Goal: Task Accomplishment & Management: Complete application form

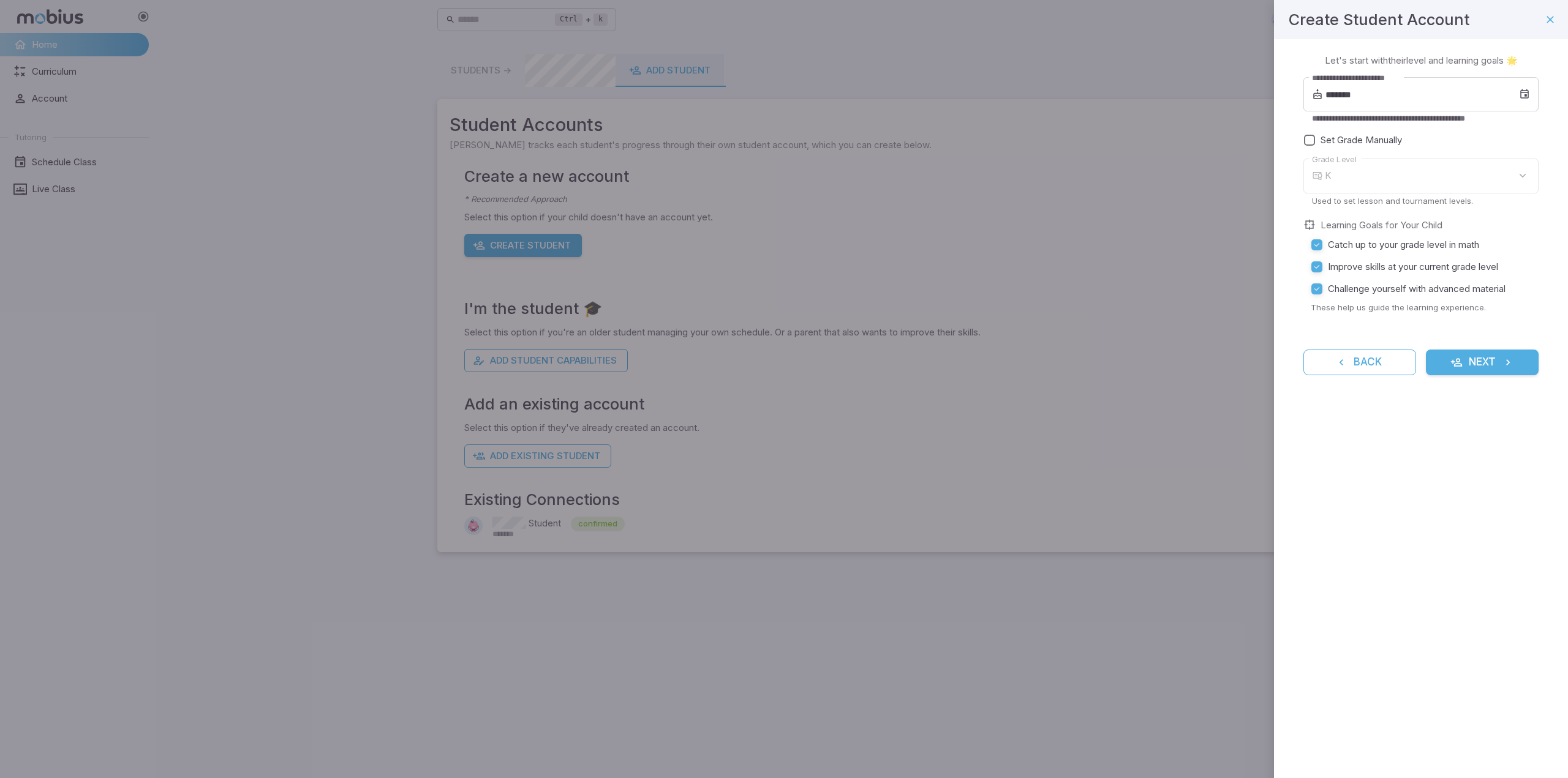
type input "*"
click at [1413, 99] on input "*******" at bounding box center [1422, 94] width 194 height 34
click at [1466, 199] on span "Sep" at bounding box center [1481, 198] width 29 height 12
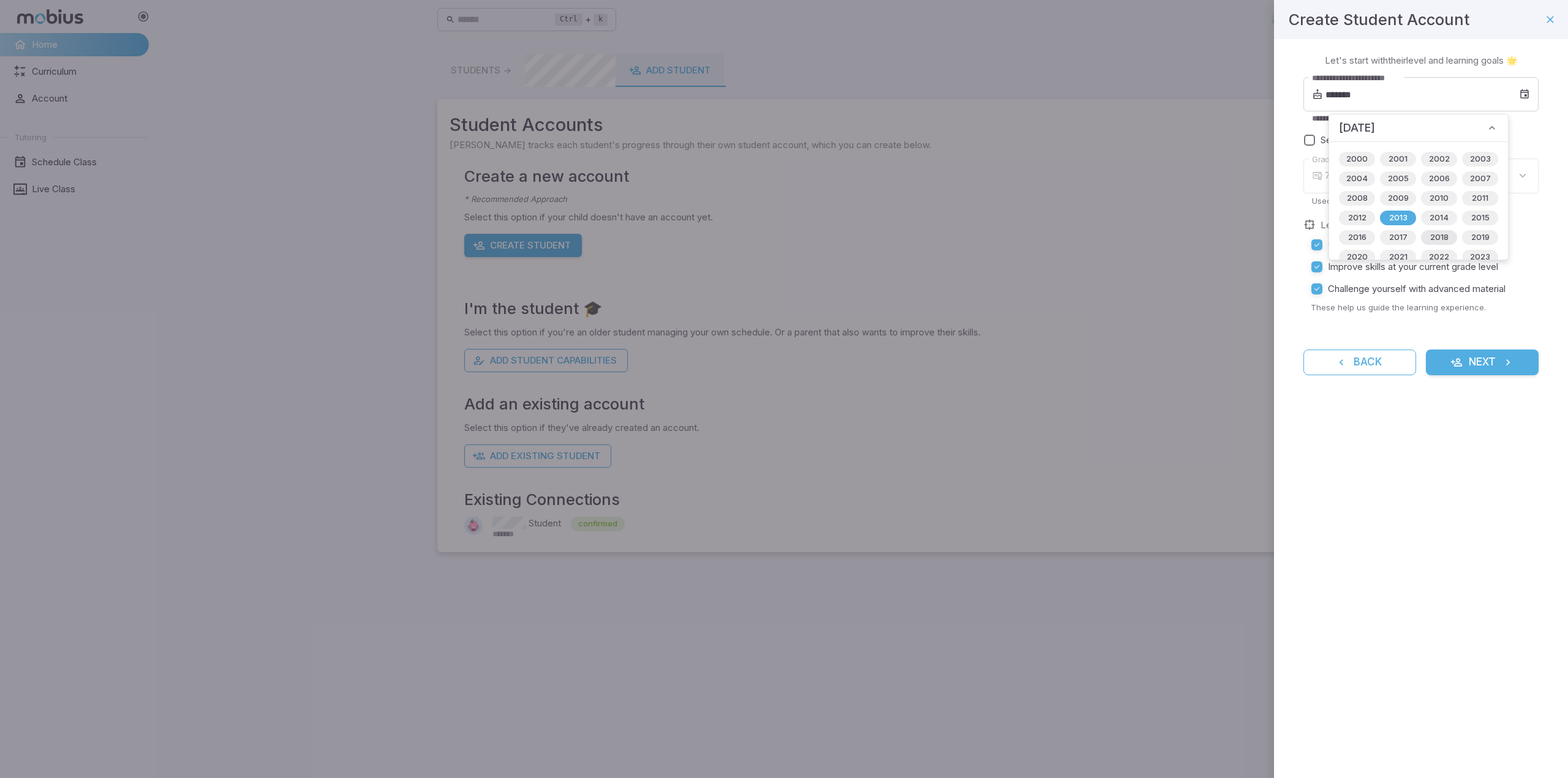
click at [1433, 232] on span "2018" at bounding box center [1439, 237] width 33 height 12
type input "*******"
type input "*"
click at [1527, 240] on label "Catch up to your grade level in math" at bounding box center [1417, 244] width 223 height 22
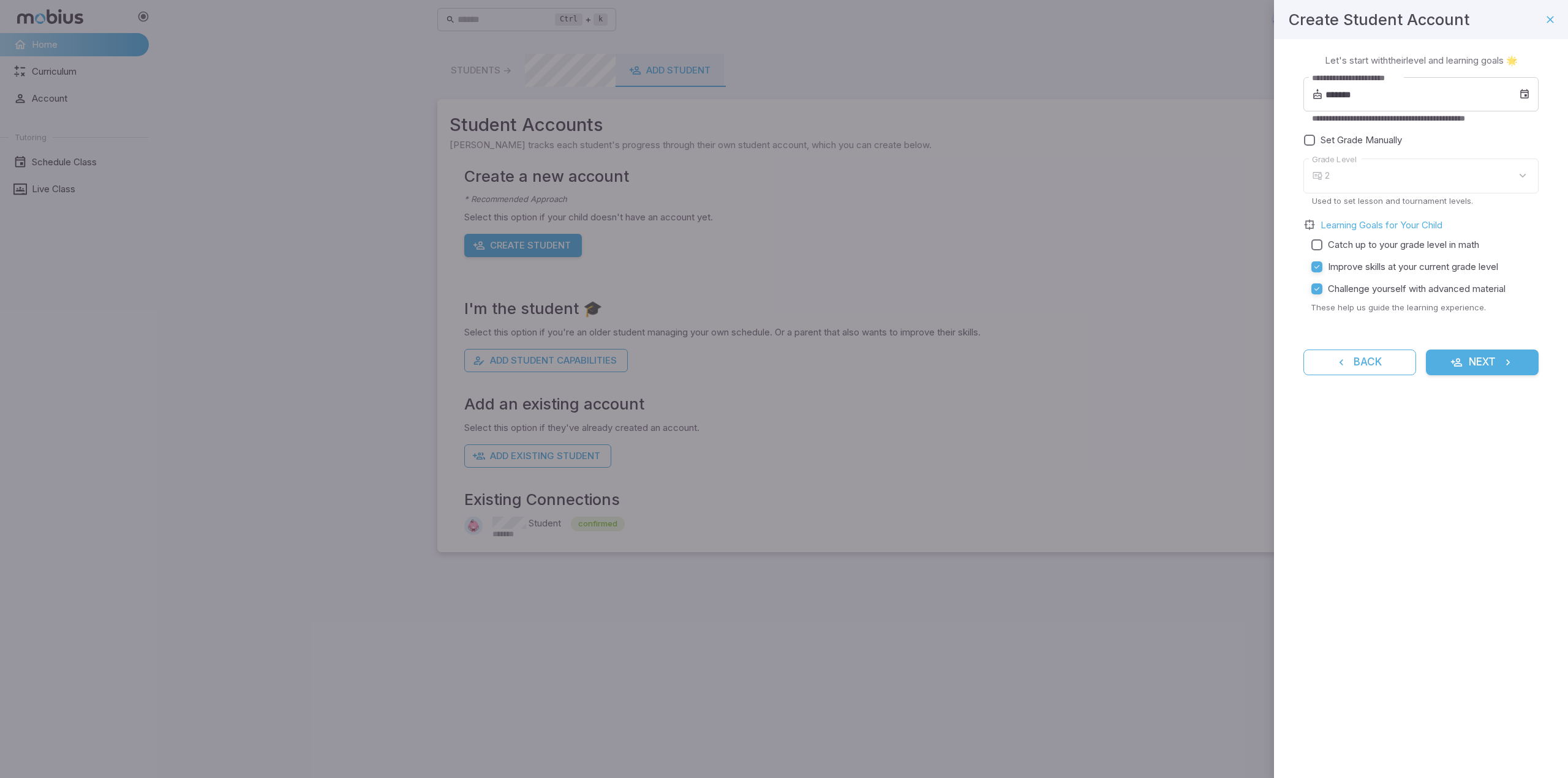
click at [1413, 246] on span "Catch up to your grade level in math" at bounding box center [1403, 244] width 151 height 13
click at [1503, 362] on icon "submit" at bounding box center [1508, 362] width 12 height 12
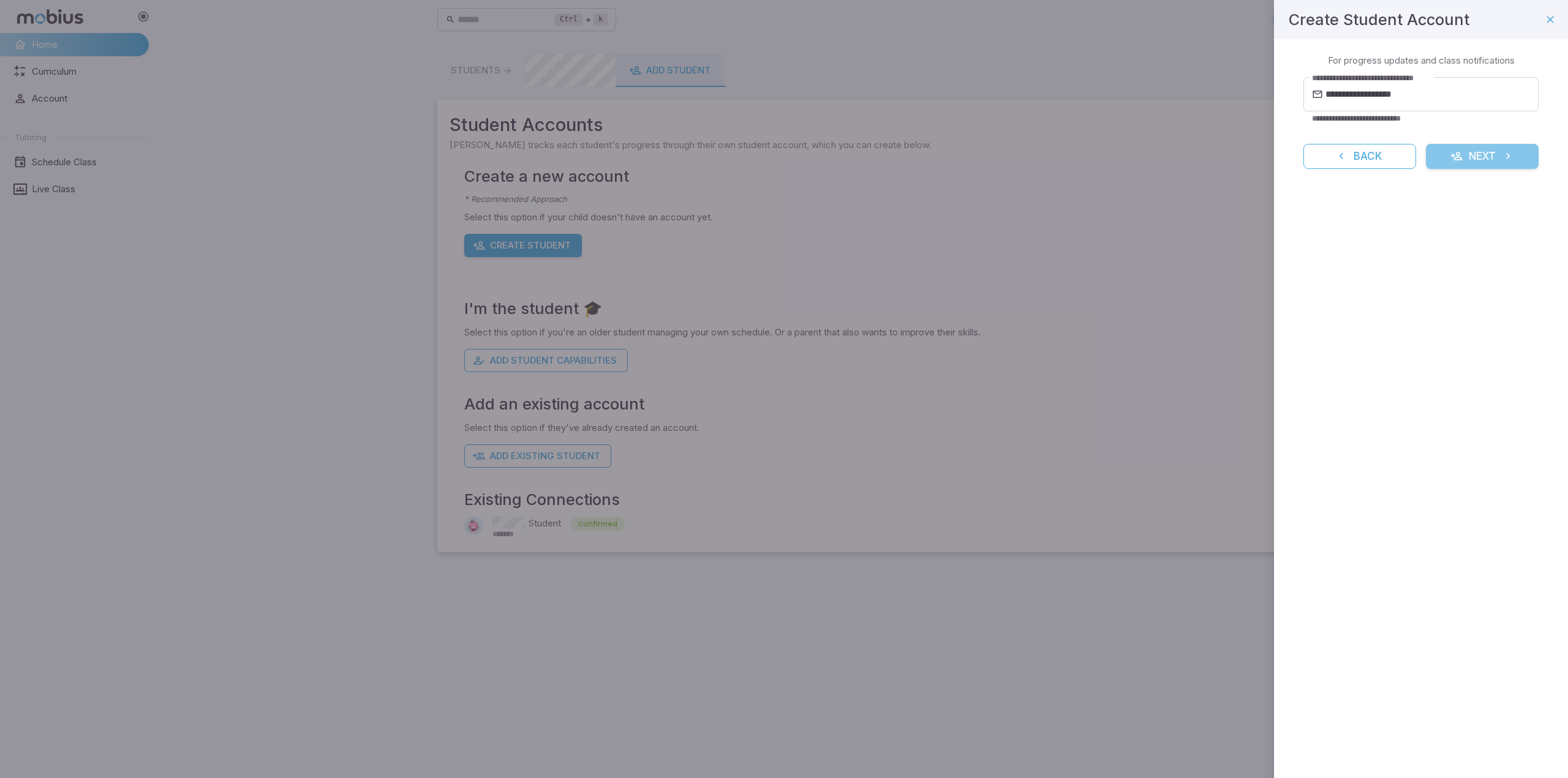
click at [1485, 163] on button "Next" at bounding box center [1482, 156] width 113 height 25
click at [1466, 104] on input "Focus Areas" at bounding box center [1412, 99] width 206 height 23
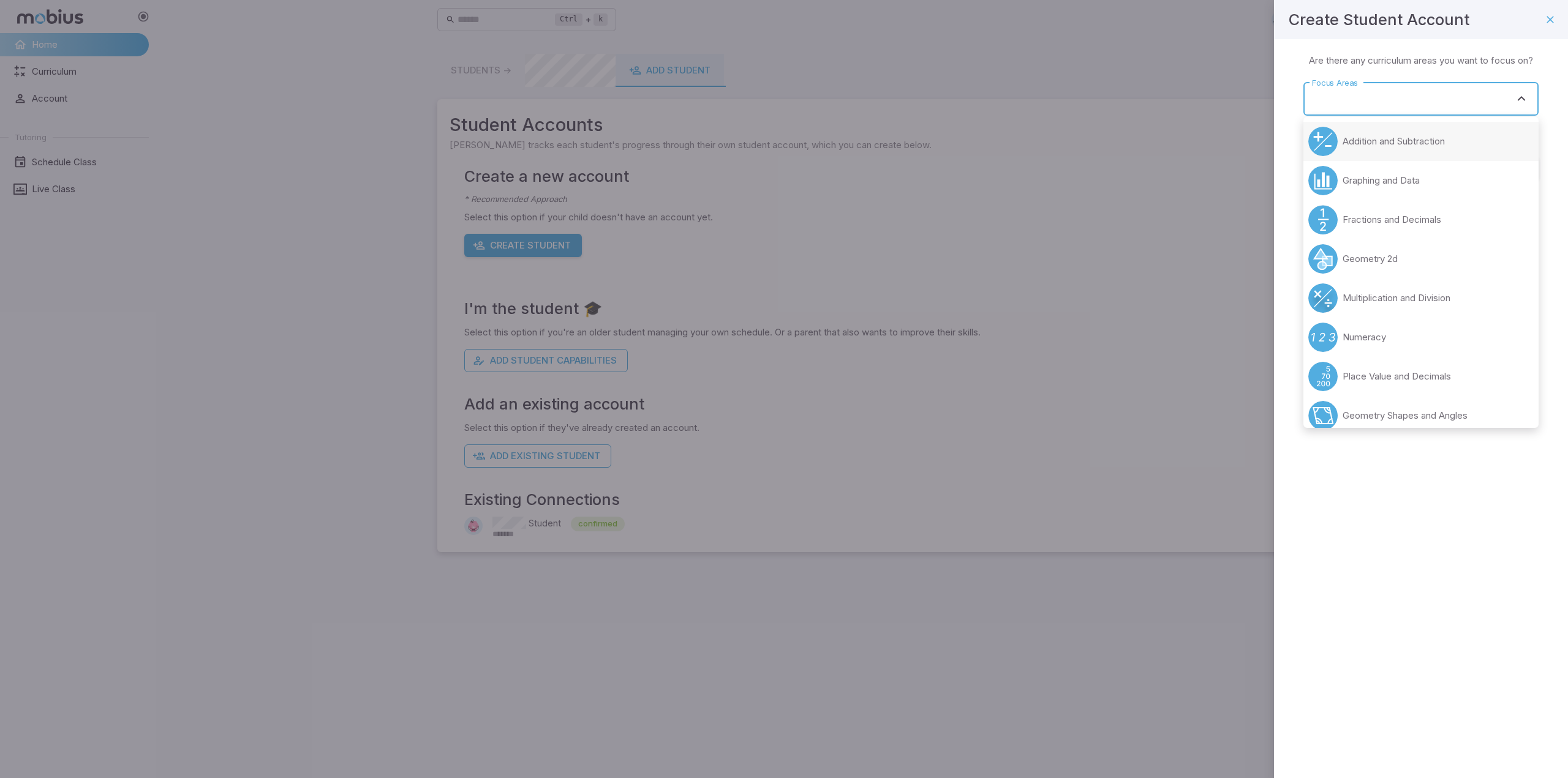
click at [1449, 154] on li "Addition and Subtraction" at bounding box center [1421, 141] width 235 height 39
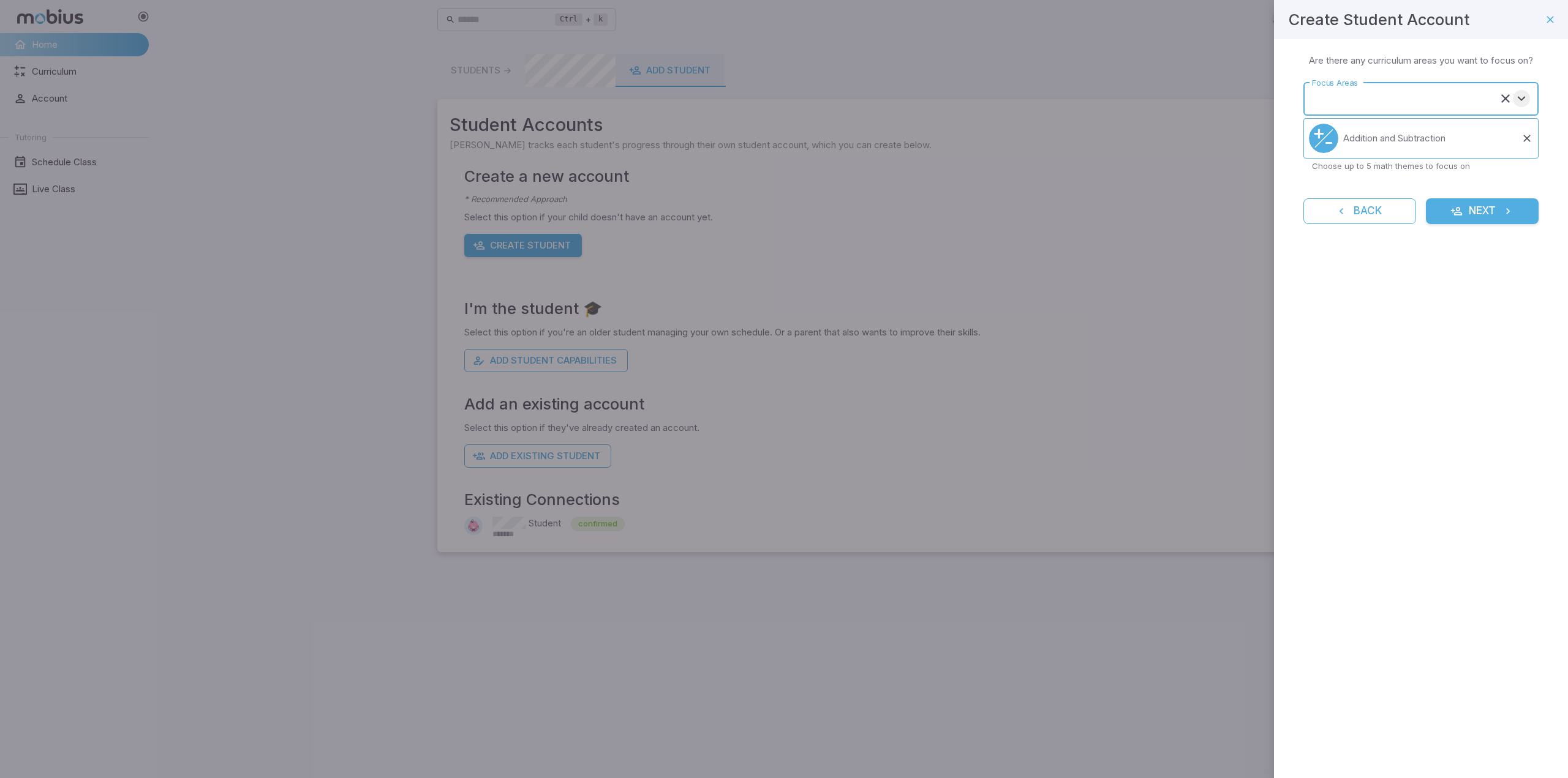
click at [1526, 101] on icon "Open" at bounding box center [1521, 99] width 15 height 15
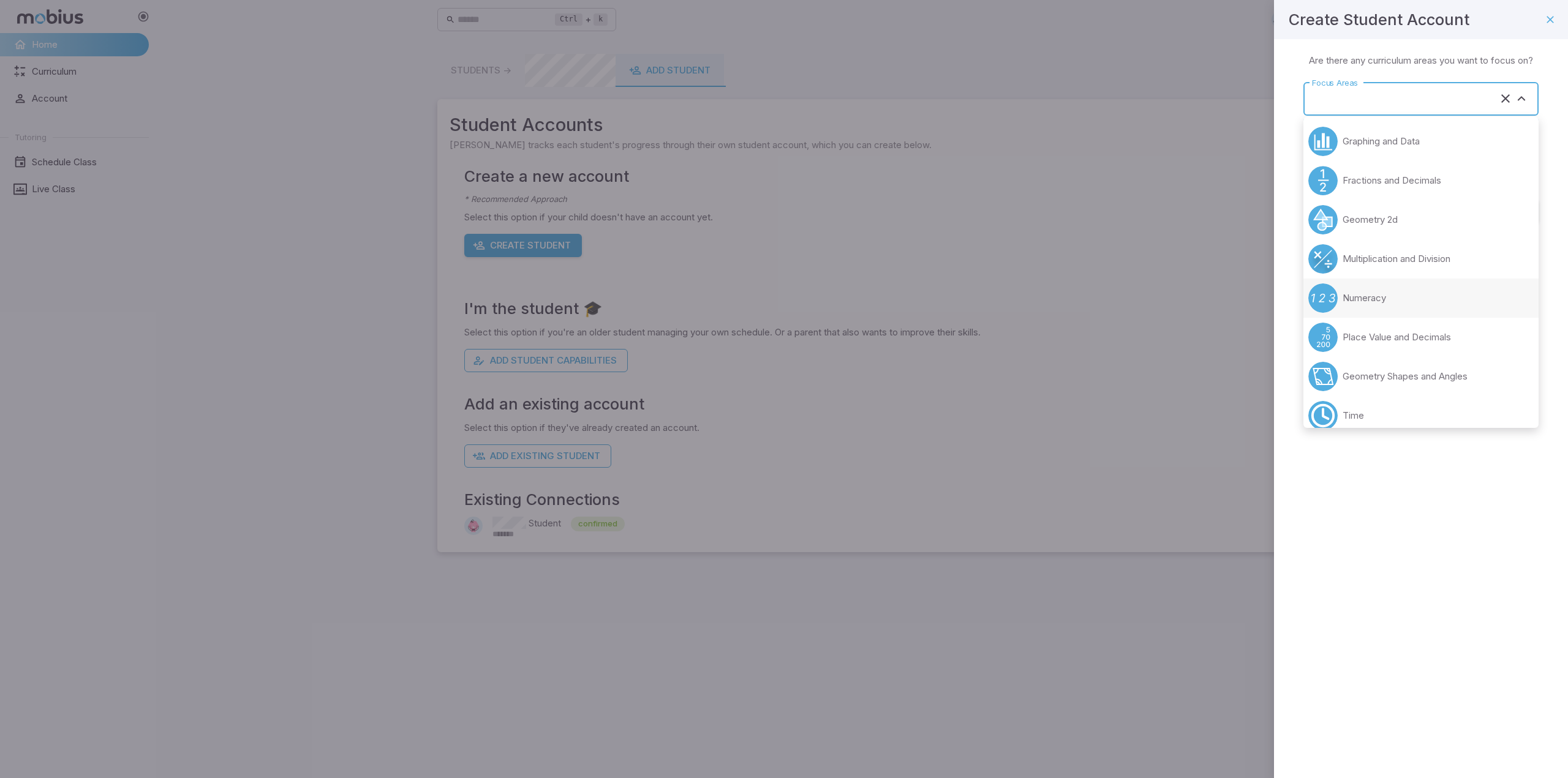
click at [1361, 301] on p "Numeracy" at bounding box center [1364, 298] width 43 height 13
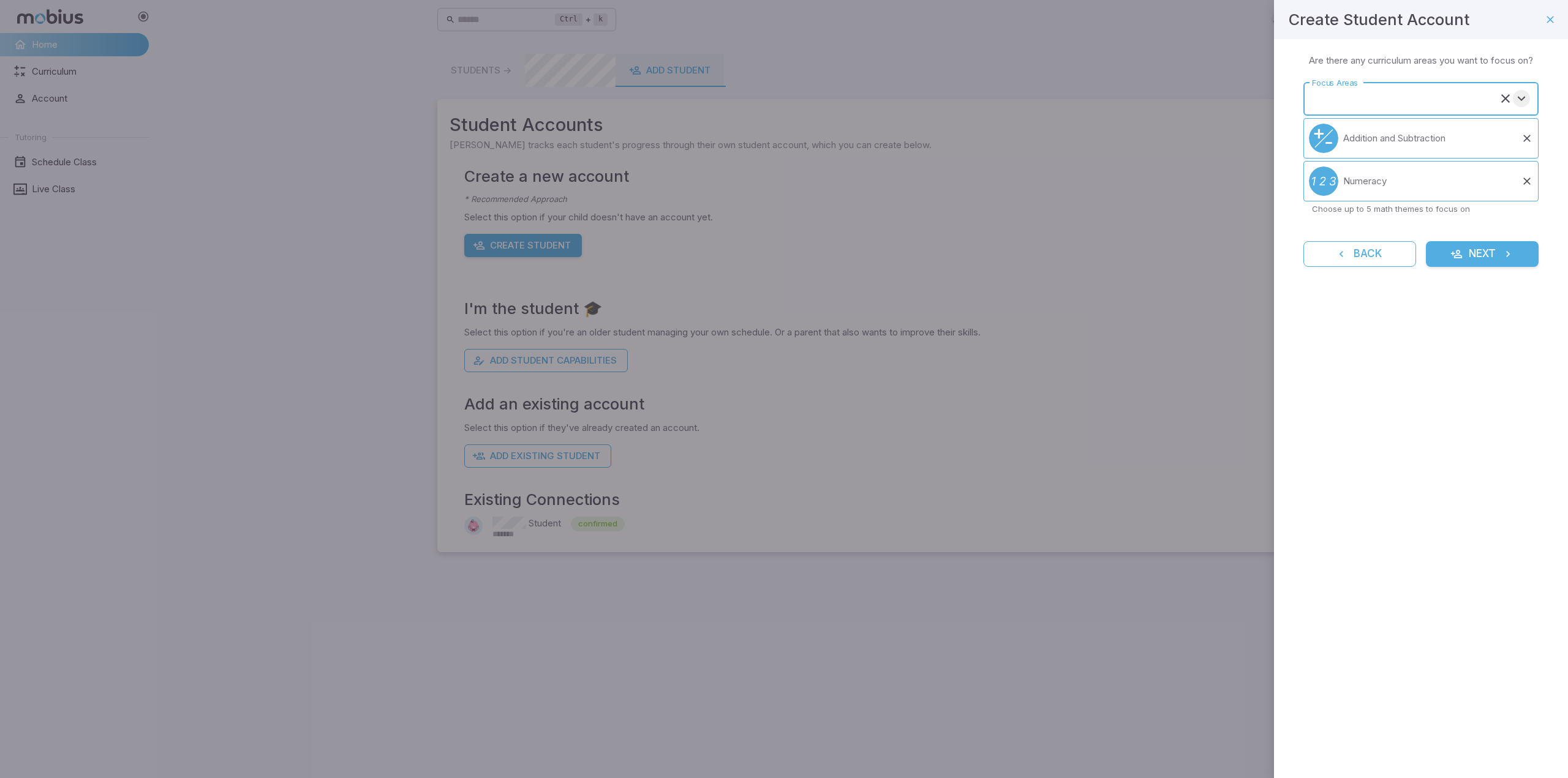
click at [1520, 98] on icon "Open" at bounding box center [1521, 99] width 15 height 15
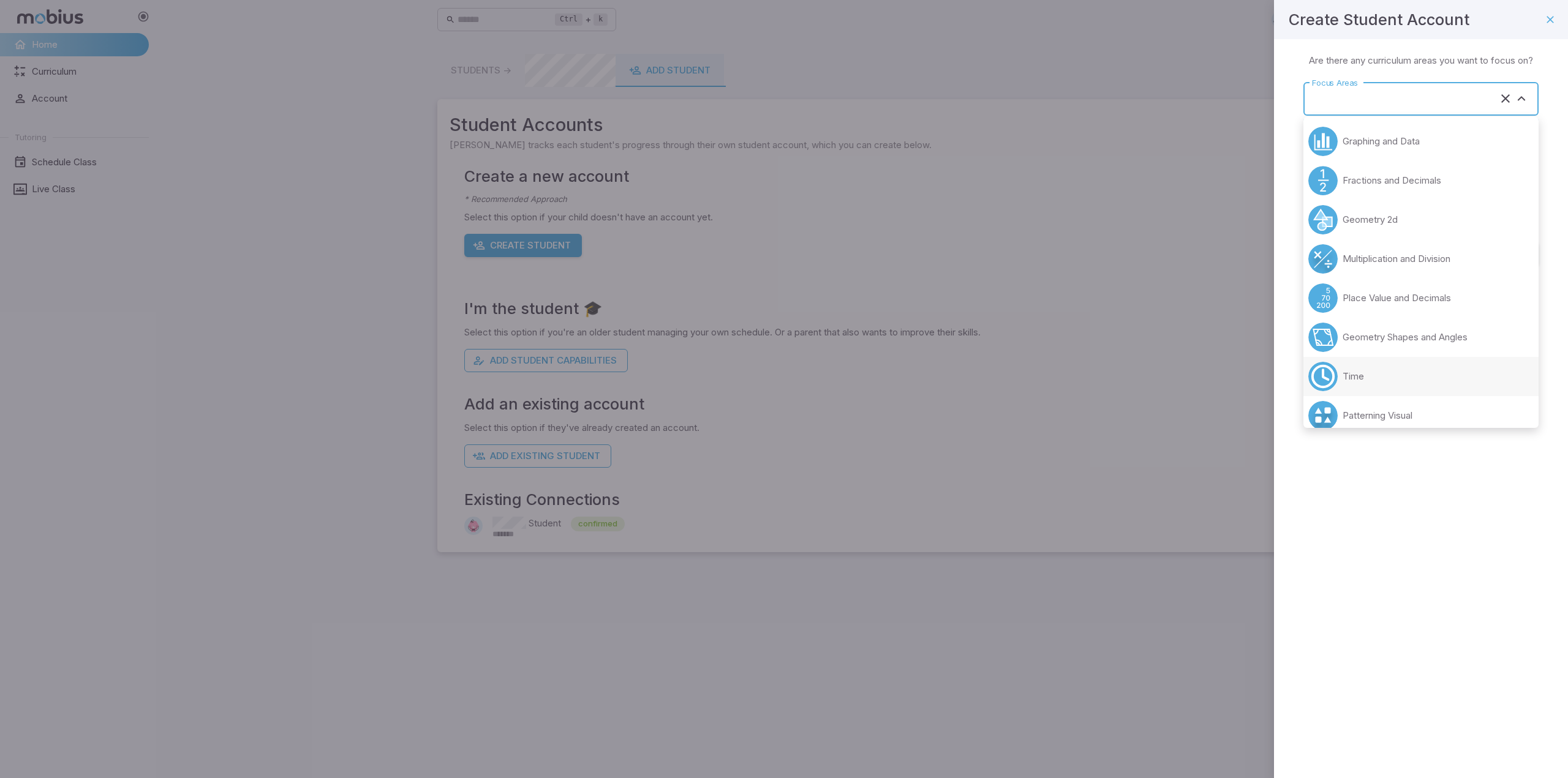
click at [1371, 373] on li "Time" at bounding box center [1421, 377] width 235 height 39
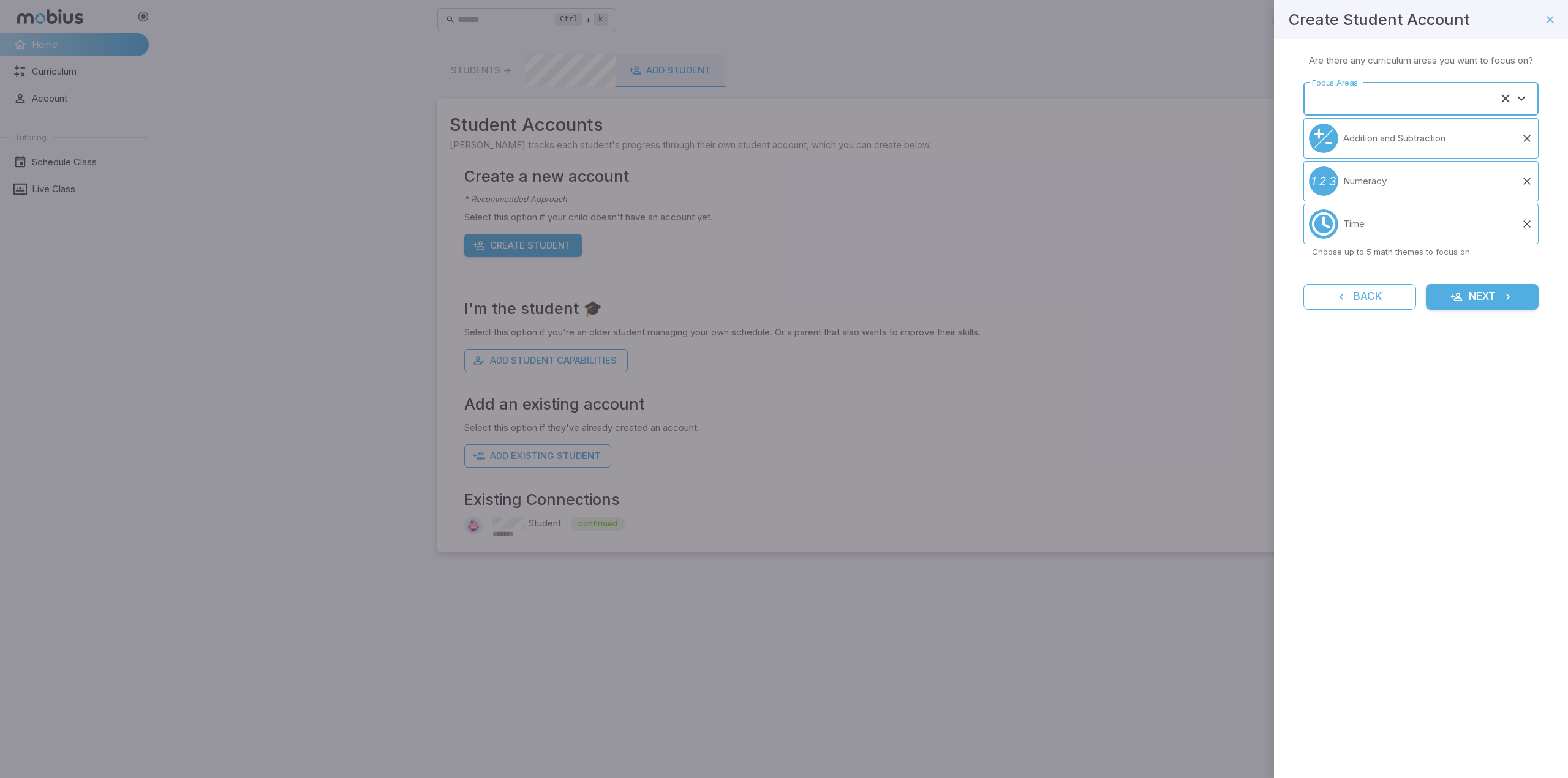
type input "****"
click at [1475, 305] on button "Next" at bounding box center [1482, 297] width 113 height 25
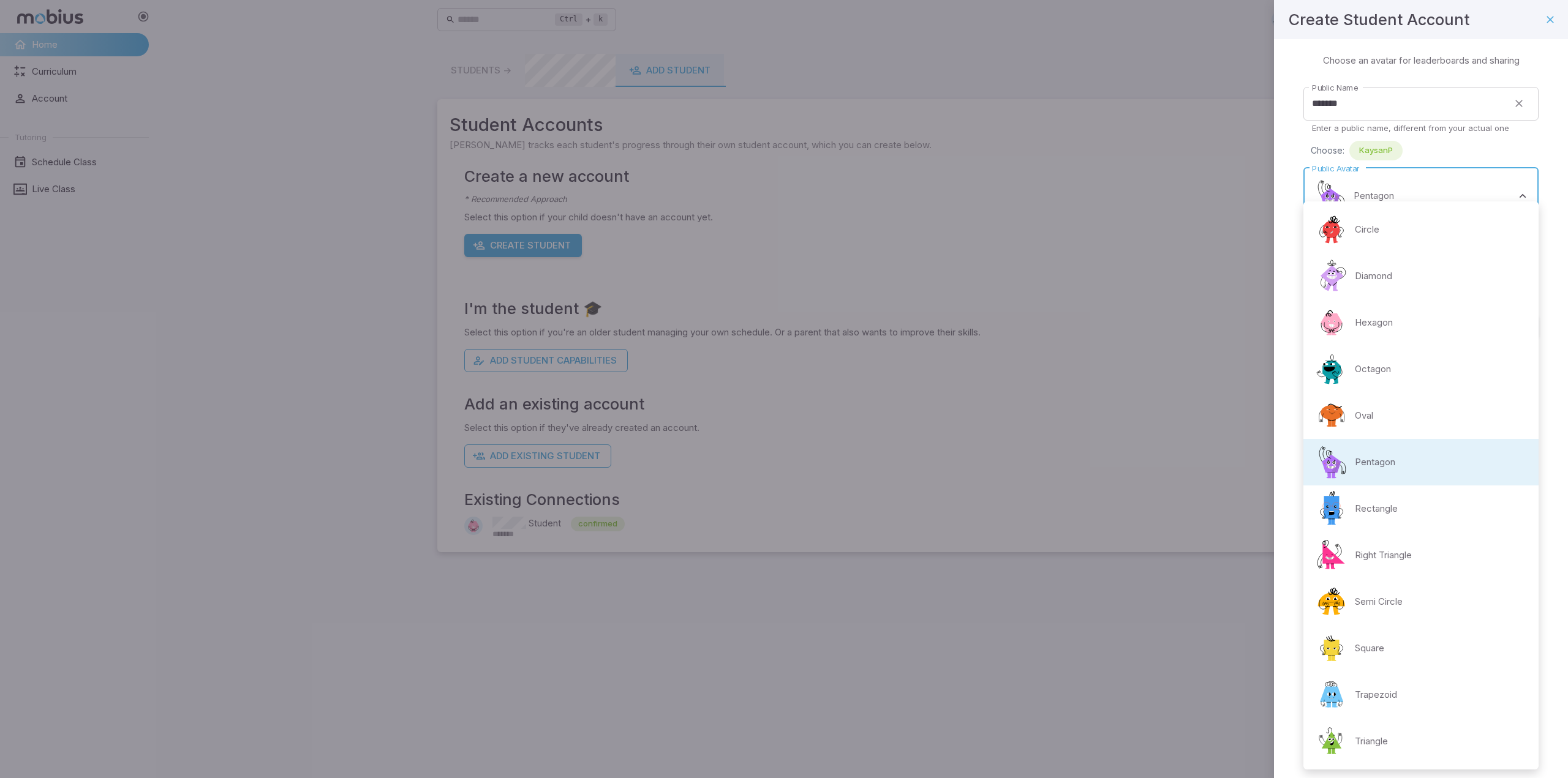
click at [1474, 189] on body "Home Curriculum Account Tutoring Schedule Class Live Class Ctrl + k ​ Students …" at bounding box center [784, 389] width 1568 height 778
click at [1368, 702] on div "Trapezoid" at bounding box center [1355, 695] width 84 height 37
type input "**********"
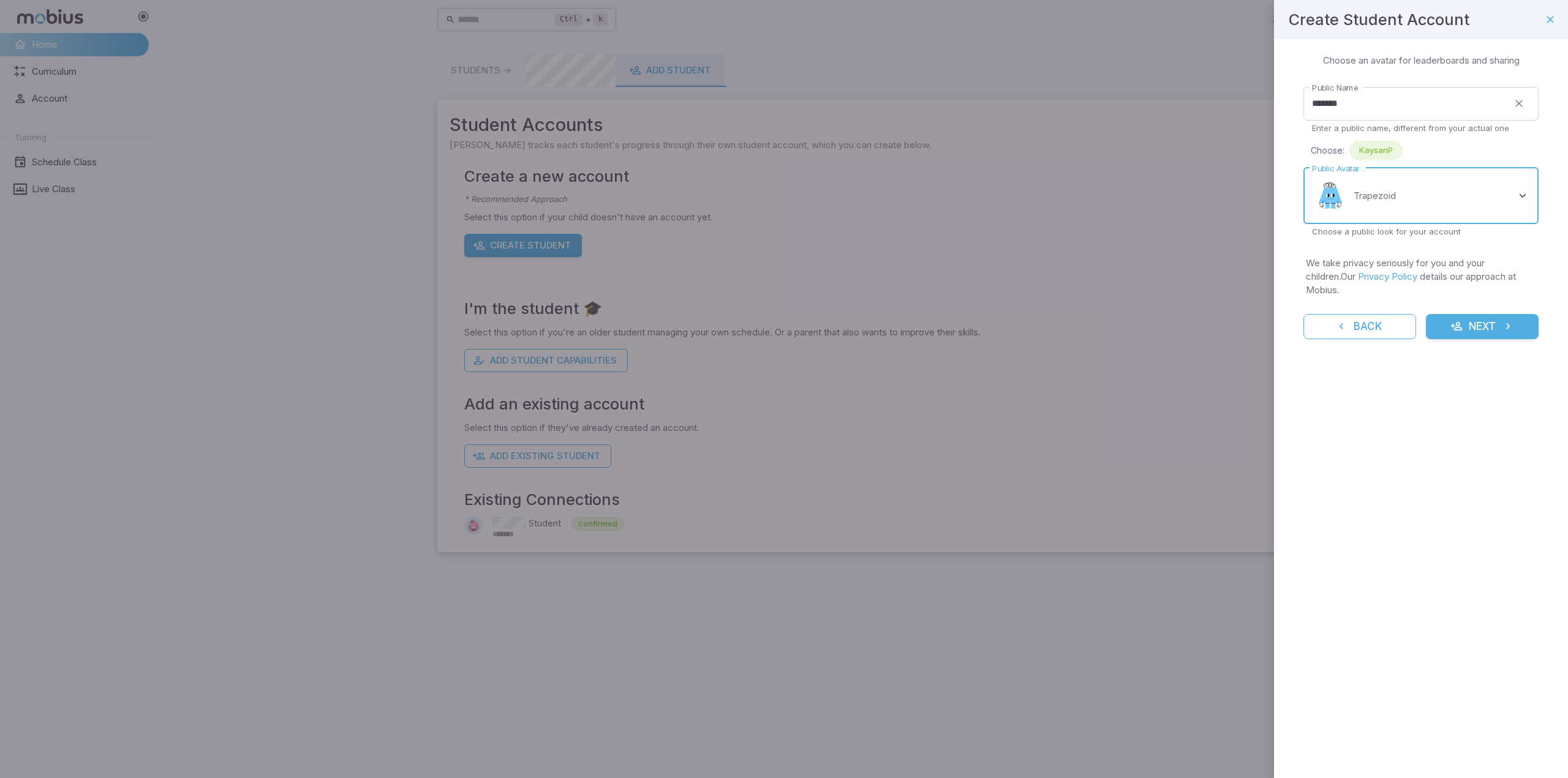
click at [1499, 319] on button "Next" at bounding box center [1482, 326] width 113 height 25
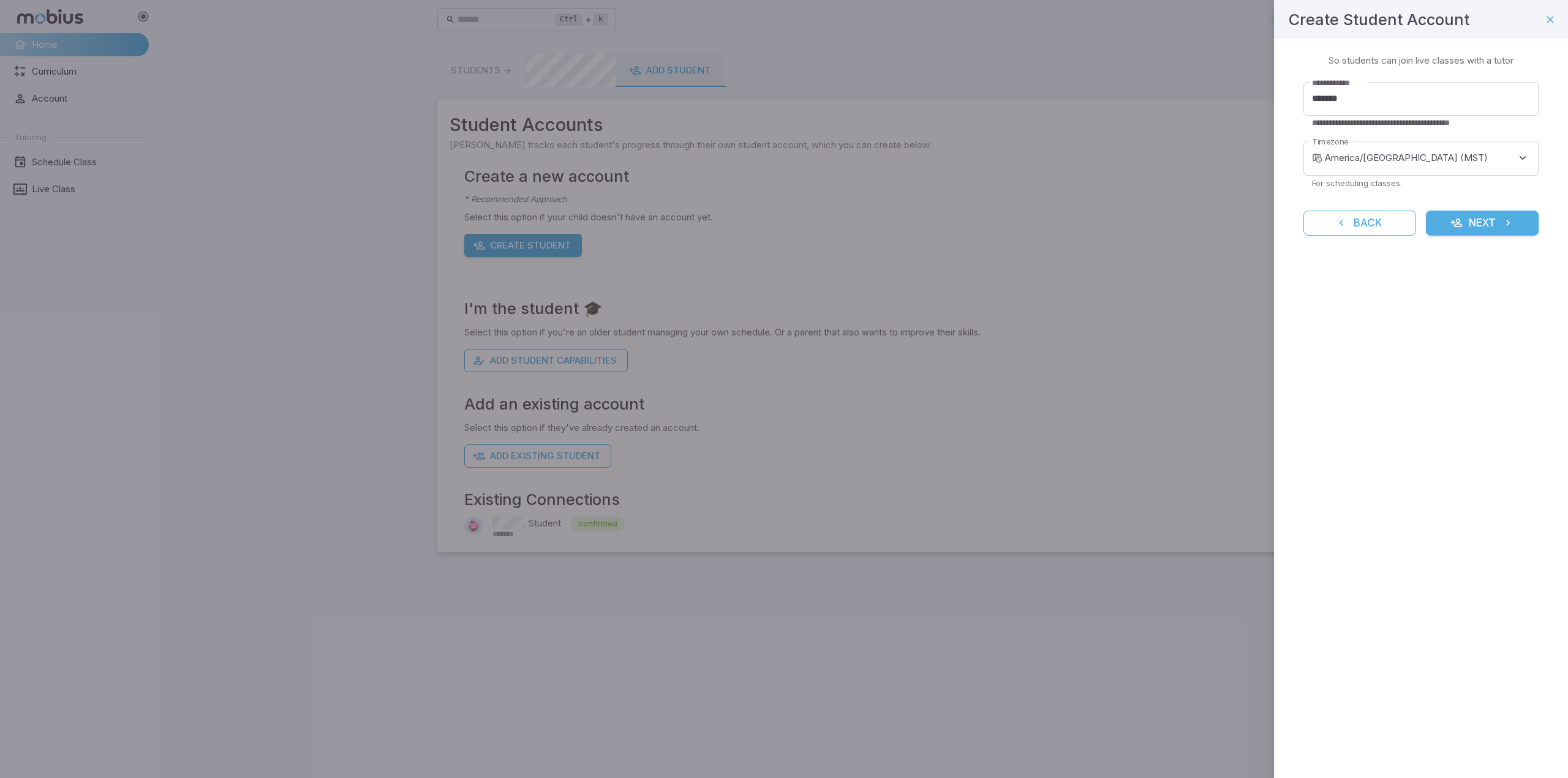
click at [1482, 235] on button "Next" at bounding box center [1482, 223] width 113 height 25
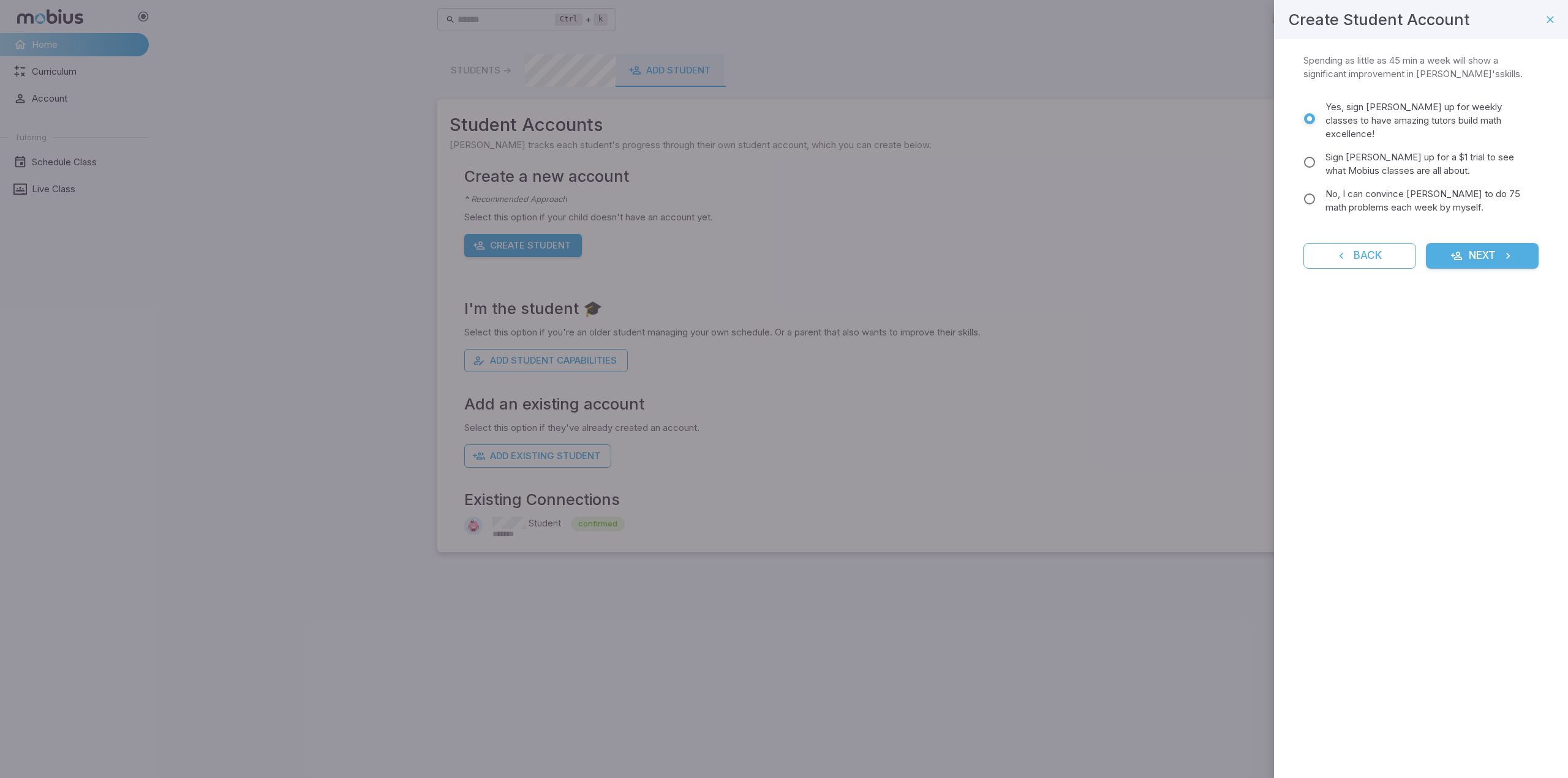
click at [1399, 187] on span "No, I can convince [PERSON_NAME] to do 75 math problems each week by myself." at bounding box center [1427, 200] width 204 height 27
click at [1524, 262] on div "Commit to Learning Math 🚀 Spending as little as 45 min a week will show a signi…" at bounding box center [1421, 168] width 294 height 259
click at [1494, 243] on button "Next" at bounding box center [1482, 255] width 113 height 25
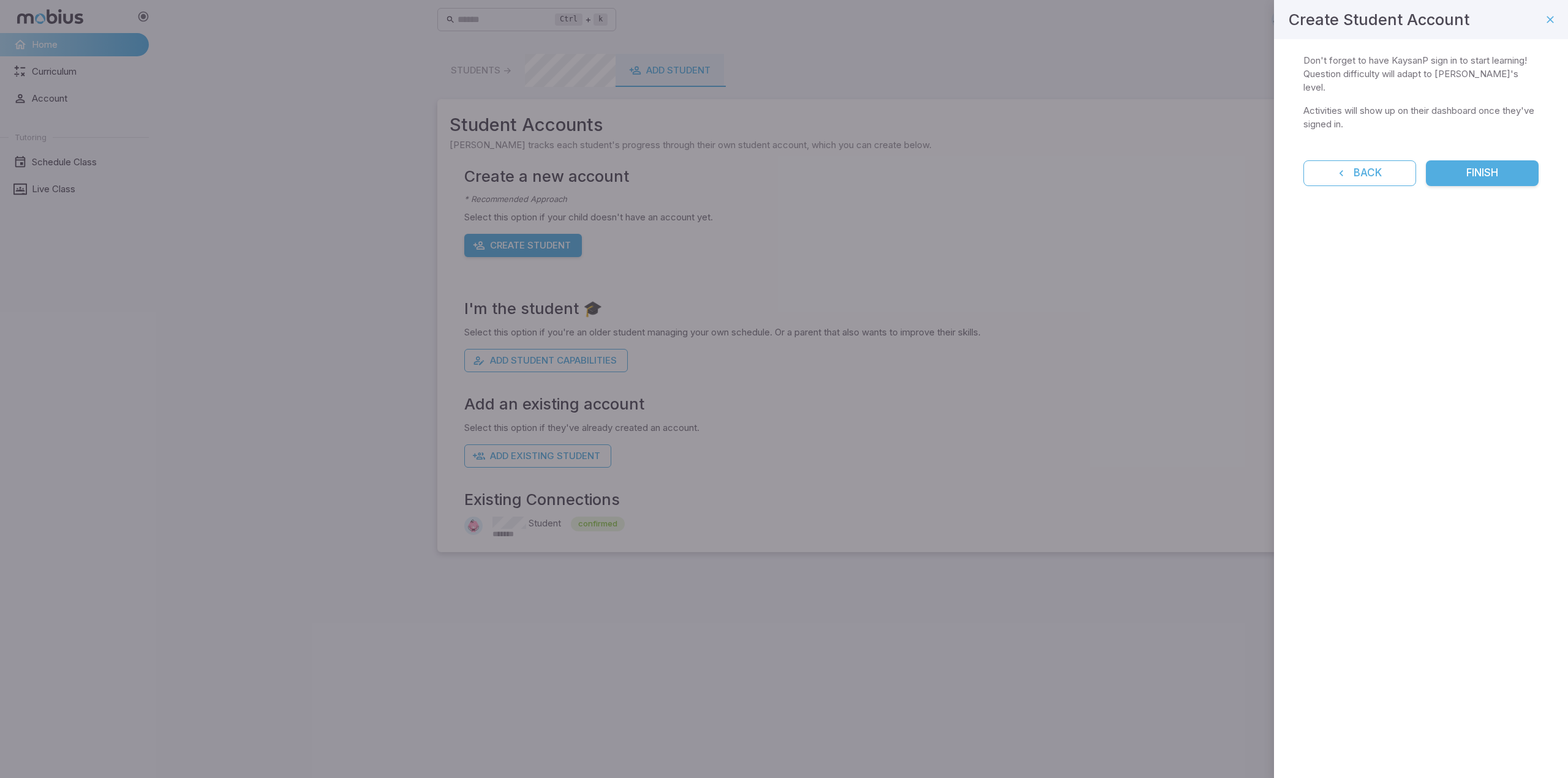
click at [1474, 162] on button "Finish" at bounding box center [1482, 172] width 113 height 25
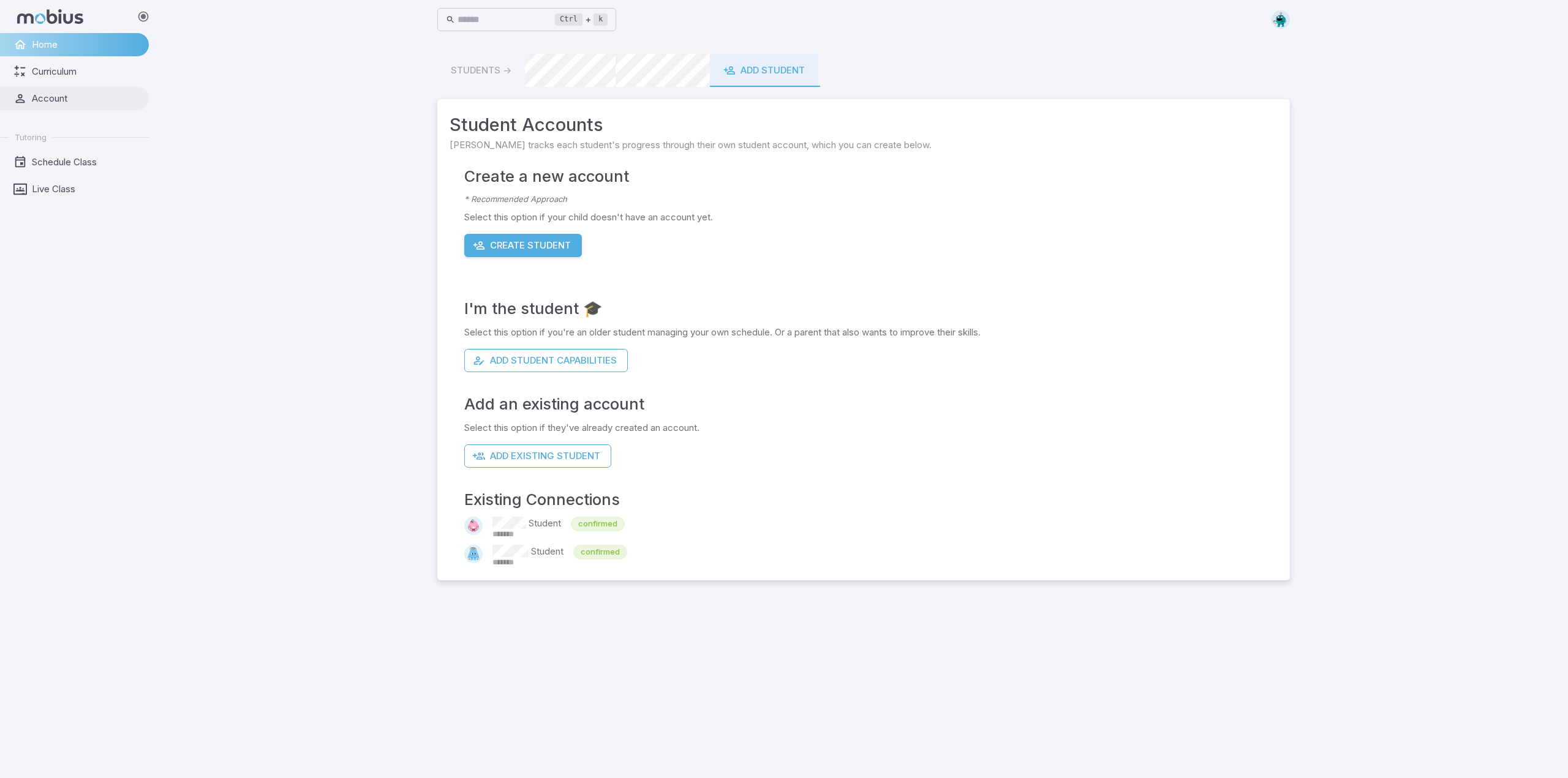
click at [56, 94] on span "Account" at bounding box center [86, 98] width 109 height 13
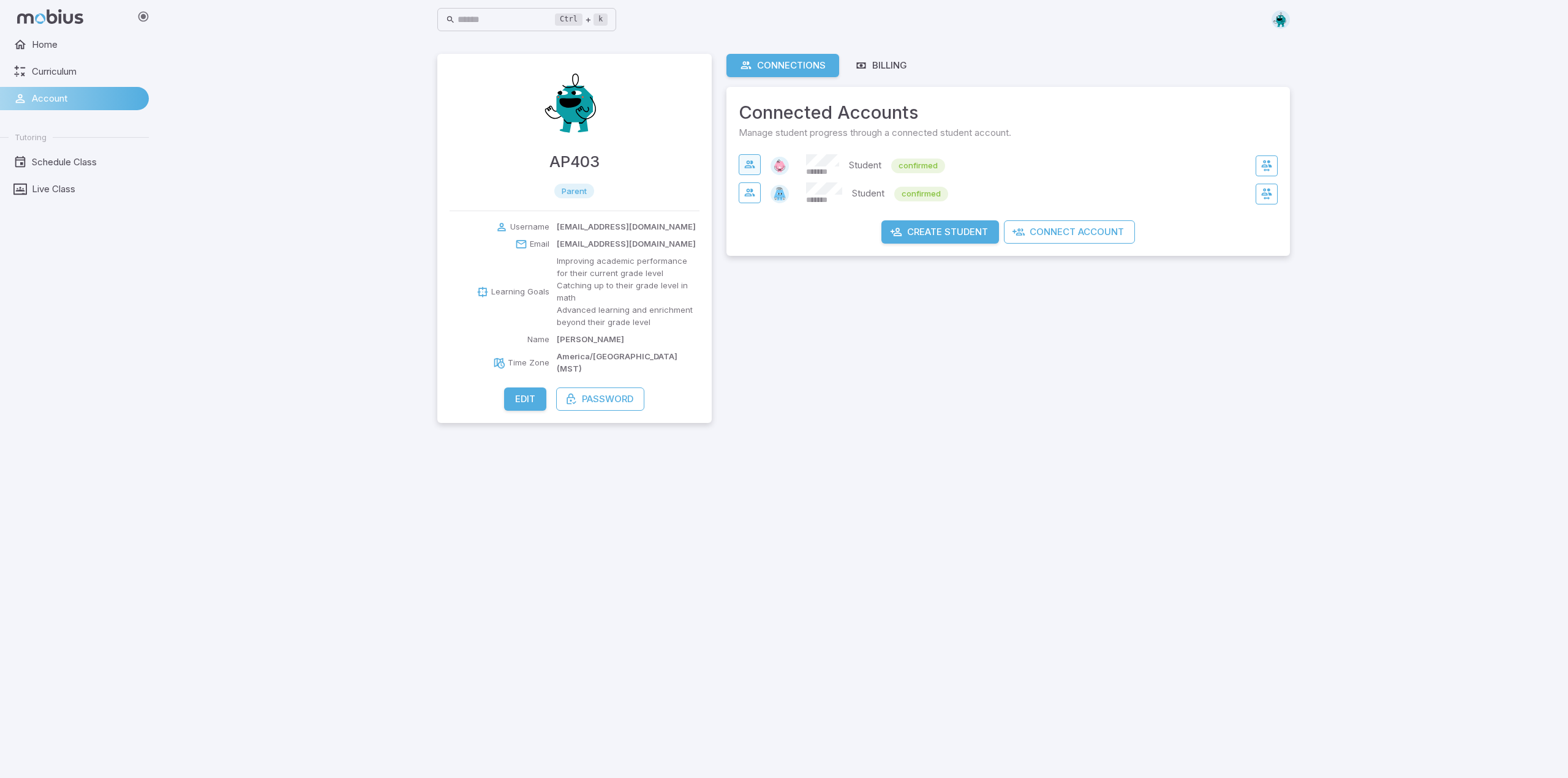
click at [743, 160] on icon "button" at bounding box center [749, 164] width 12 height 12
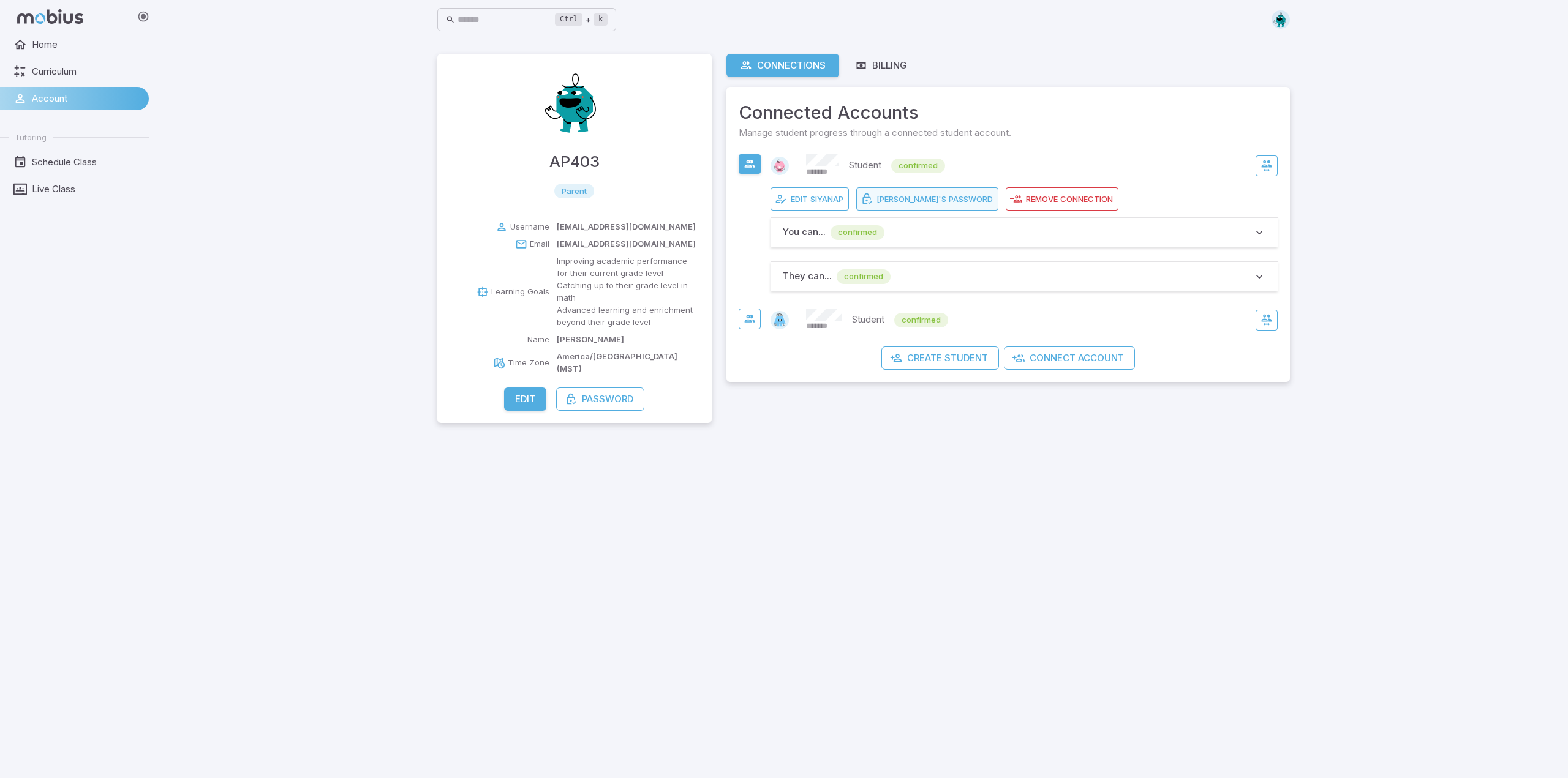
click at [913, 203] on span "[PERSON_NAME]'s" at bounding box center [911, 199] width 69 height 11
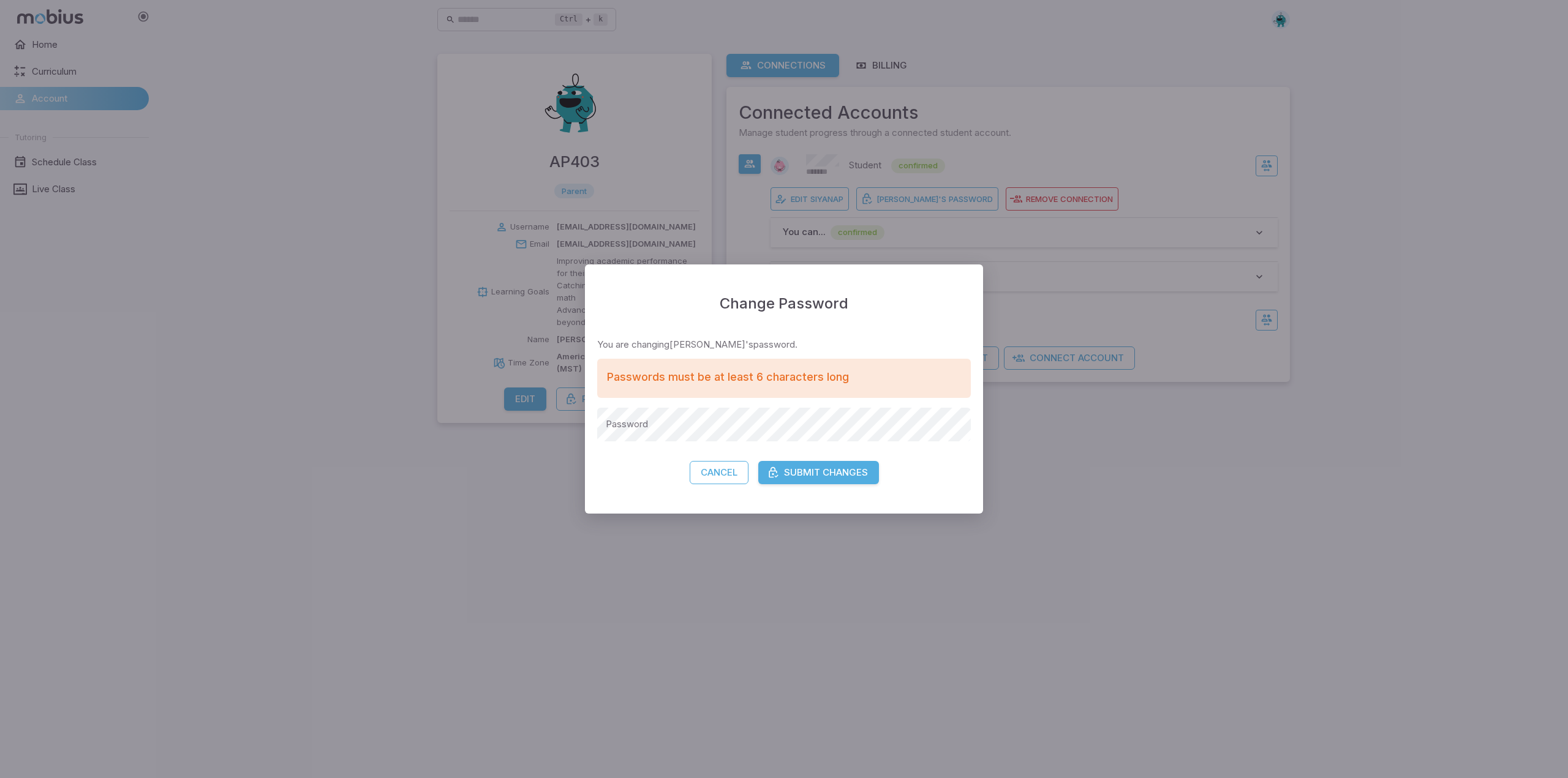
click at [1071, 448] on div "Change Password You are changing [PERSON_NAME]'s password. Passwords must be at…" at bounding box center [784, 389] width 1568 height 778
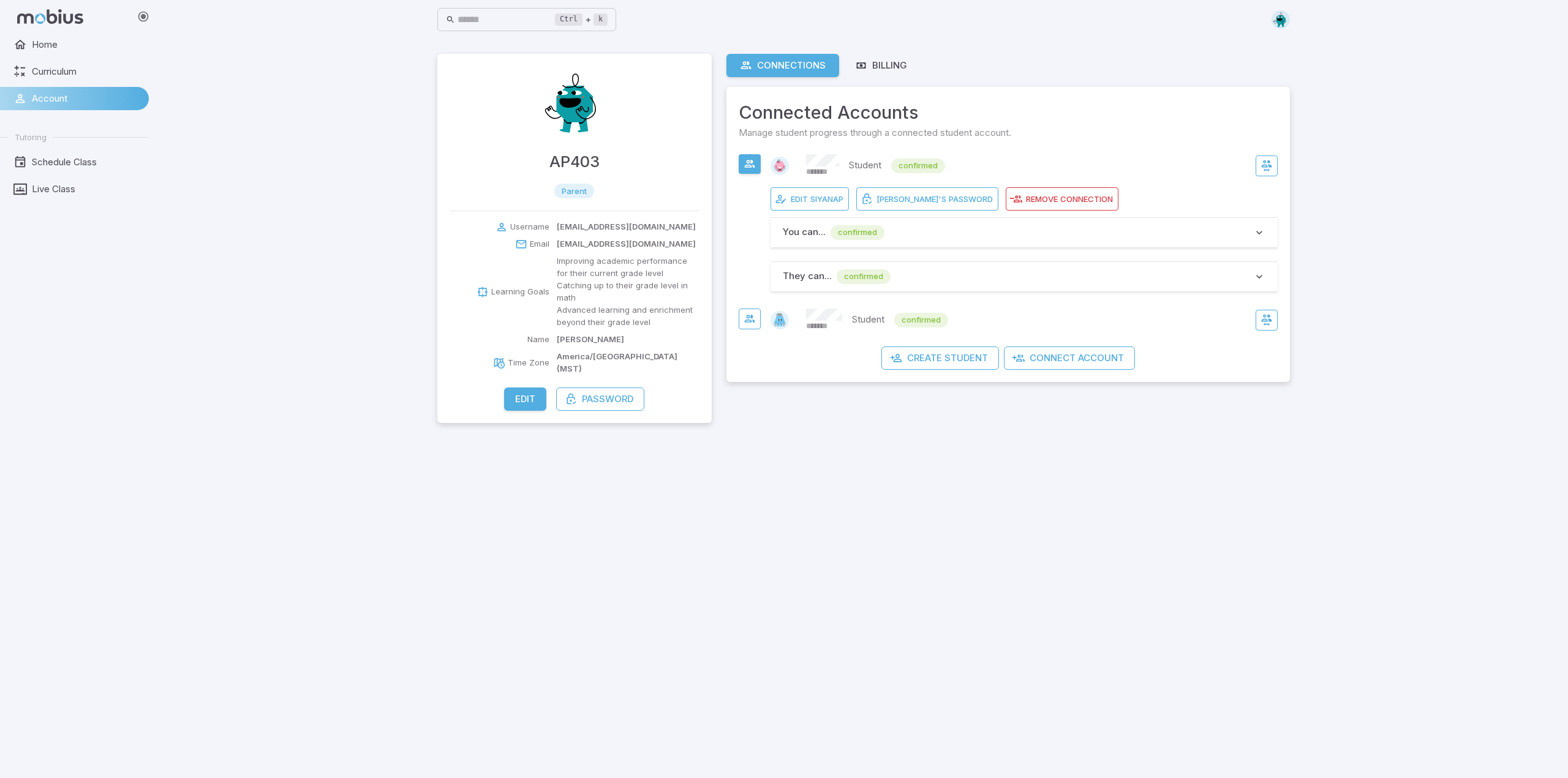
click at [905, 278] on span "They can ... confirmed" at bounding box center [1017, 277] width 470 height 15
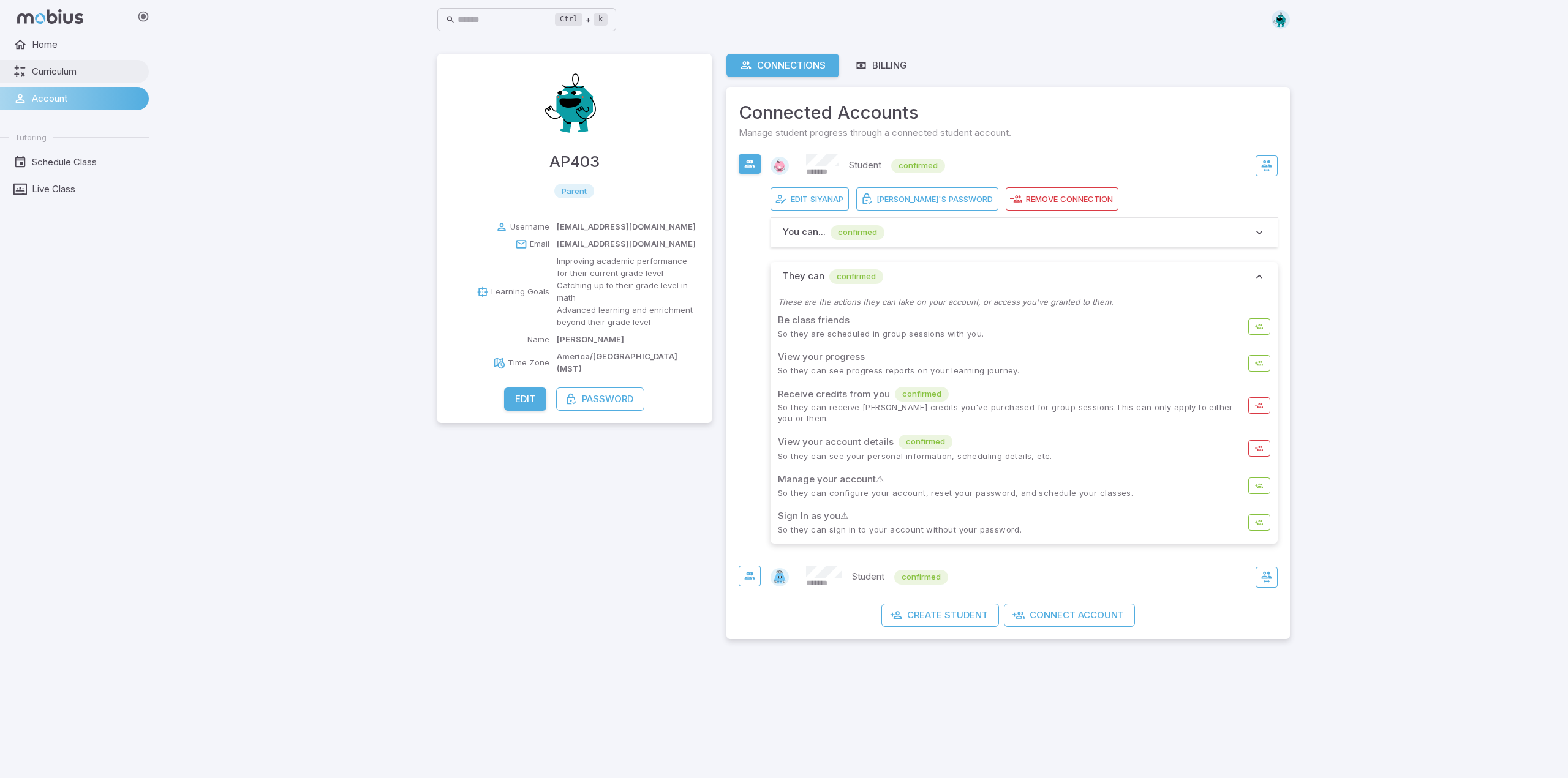
click at [30, 82] on link "Curriculum" at bounding box center [74, 71] width 149 height 23
